Goal: Task Accomplishment & Management: Complete application form

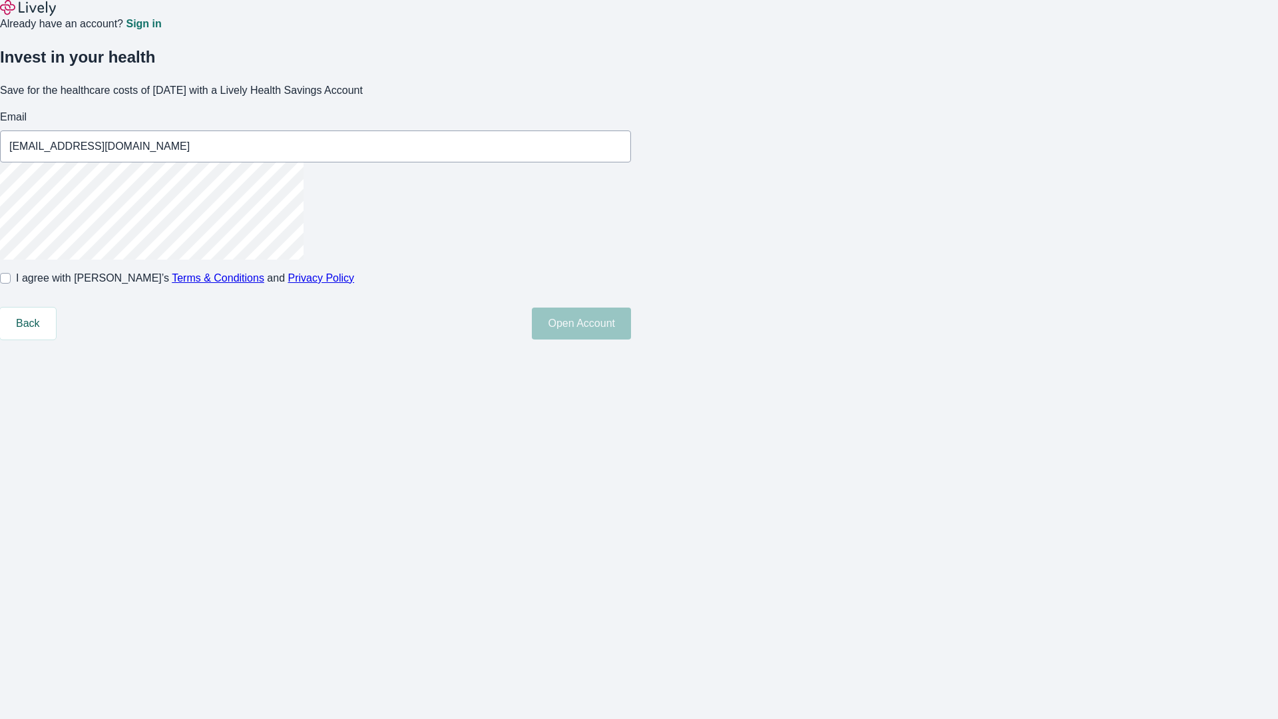
click at [11, 284] on input "I agree with Lively’s Terms & Conditions and Privacy Policy" at bounding box center [5, 278] width 11 height 11
checkbox input "true"
click at [631, 339] on button "Open Account" at bounding box center [581, 324] width 99 height 32
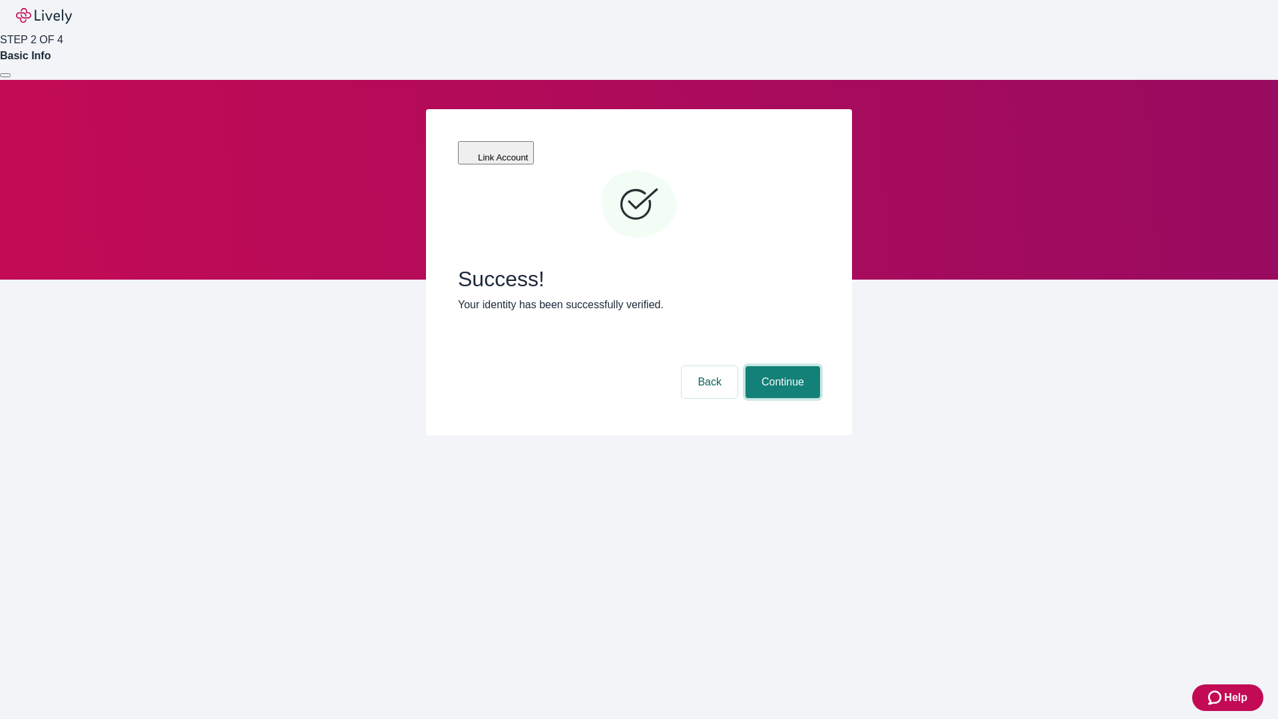
click at [781, 366] on button "Continue" at bounding box center [782, 382] width 75 height 32
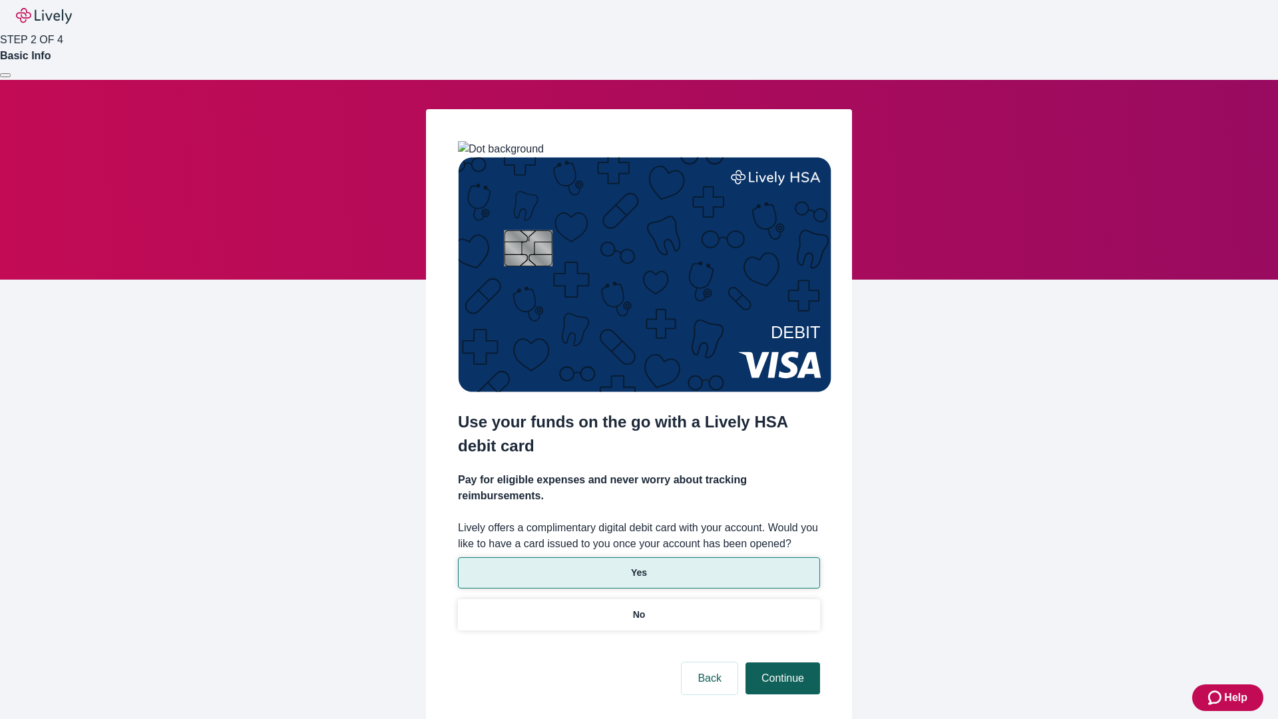
click at [638, 566] on p "Yes" at bounding box center [639, 573] width 16 height 14
click at [781, 662] on button "Continue" at bounding box center [782, 678] width 75 height 32
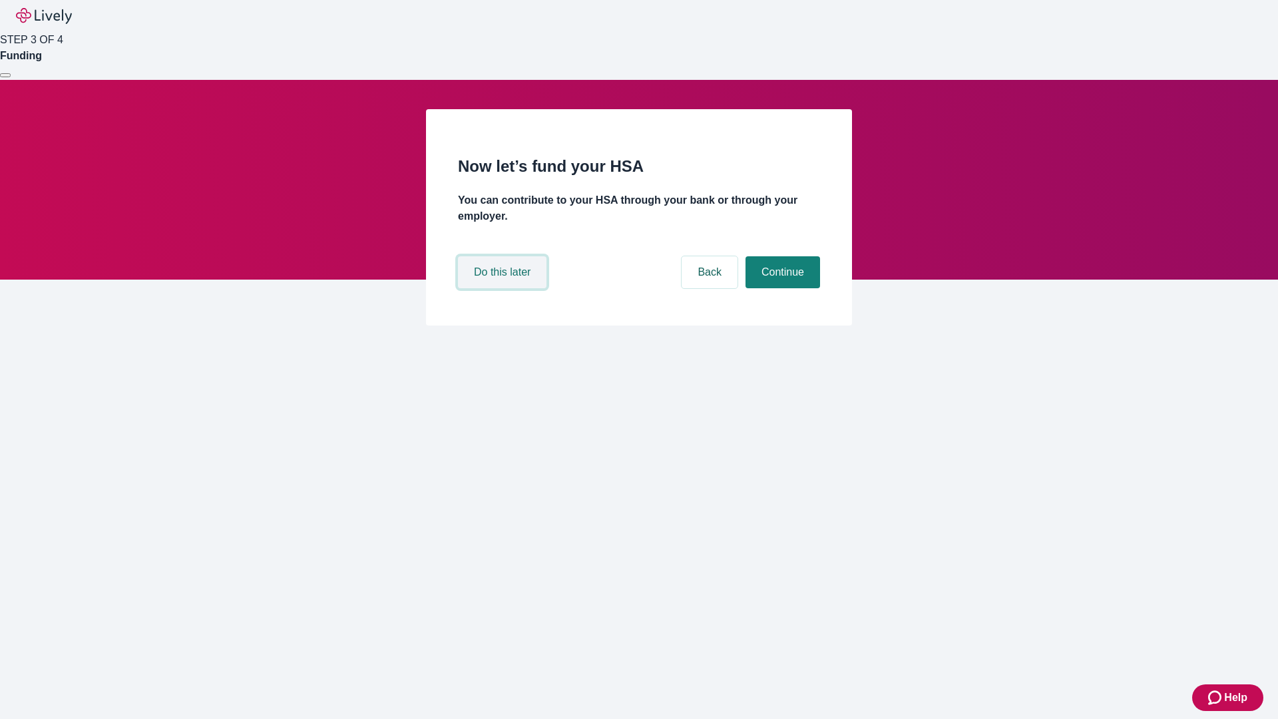
click at [504, 288] on button "Do this later" at bounding box center [502, 272] width 89 height 32
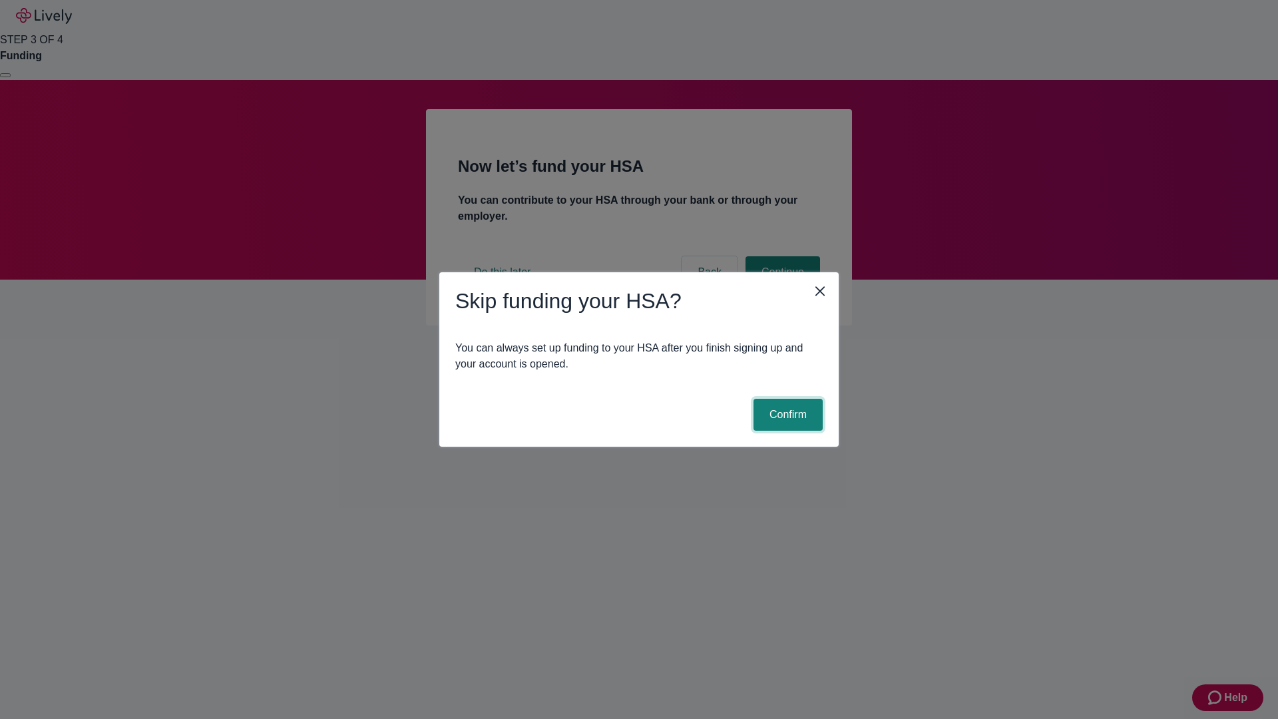
click at [786, 415] on button "Confirm" at bounding box center [787, 415] width 69 height 32
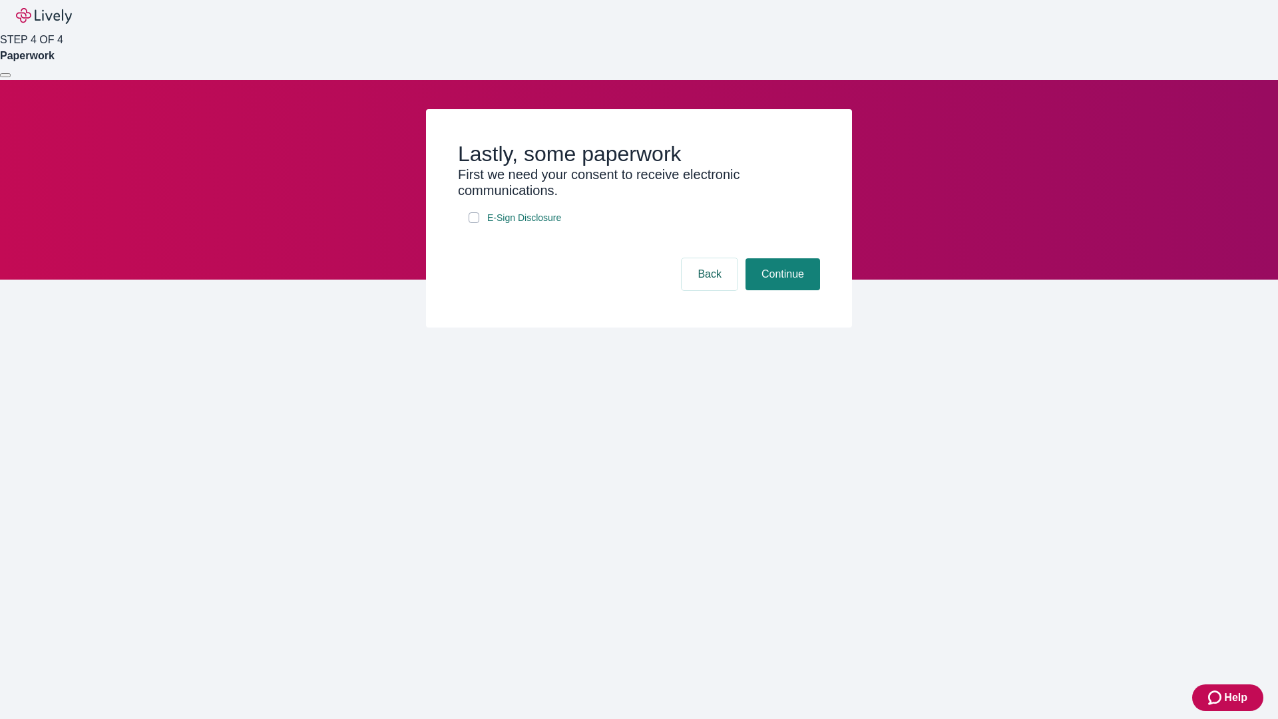
click at [474, 223] on input "E-Sign Disclosure" at bounding box center [474, 217] width 11 height 11
checkbox input "true"
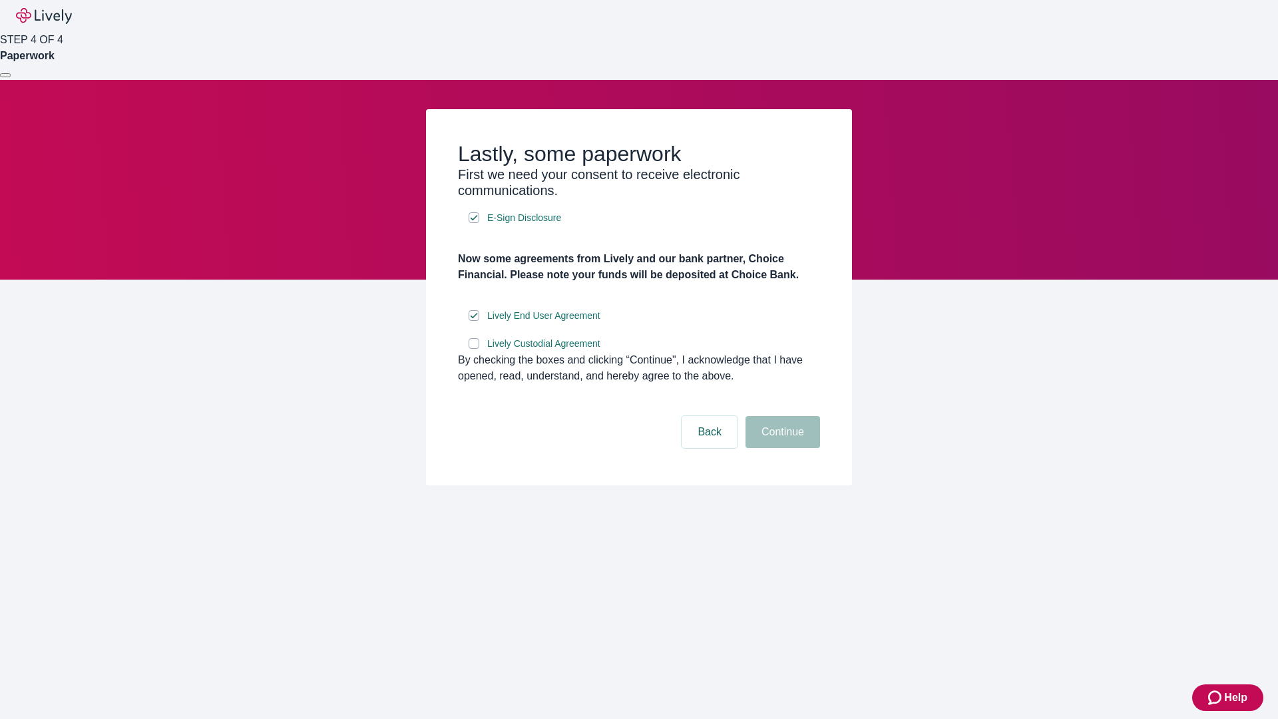
click at [474, 349] on input "Lively Custodial Agreement" at bounding box center [474, 343] width 11 height 11
checkbox input "true"
click at [781, 448] on button "Continue" at bounding box center [782, 432] width 75 height 32
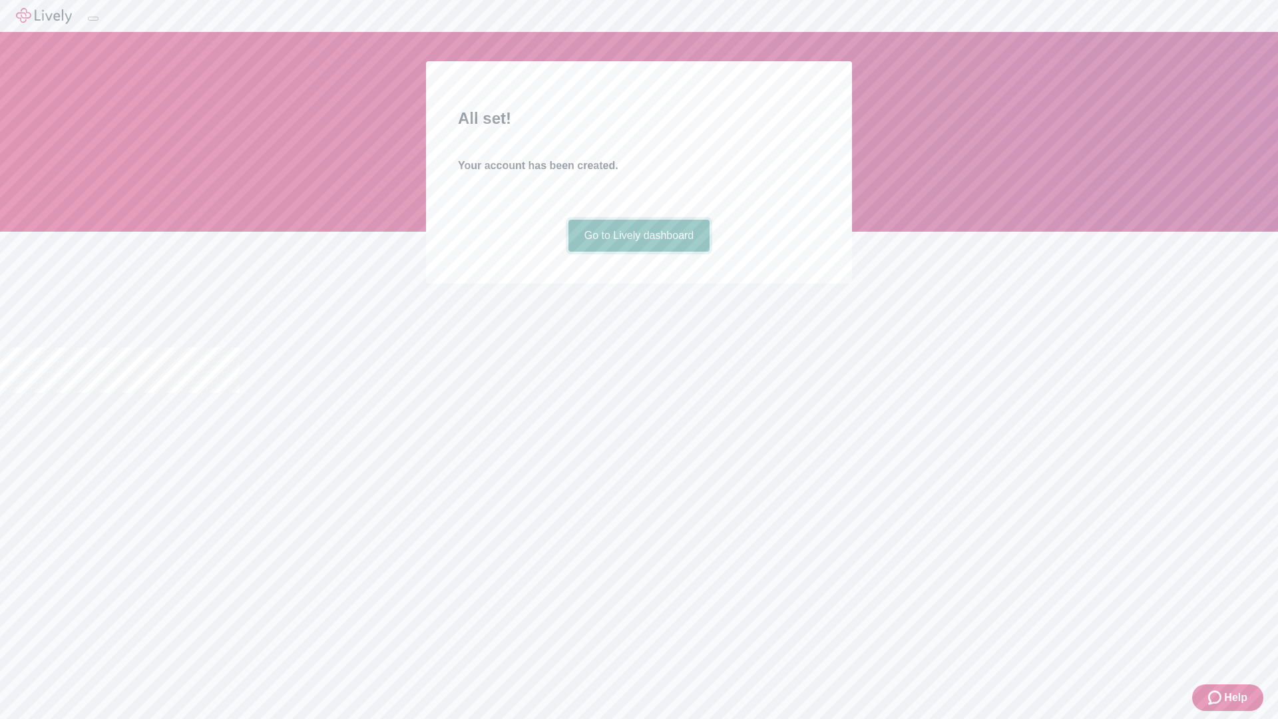
click at [638, 252] on link "Go to Lively dashboard" at bounding box center [639, 236] width 142 height 32
